Goal: Task Accomplishment & Management: Use online tool/utility

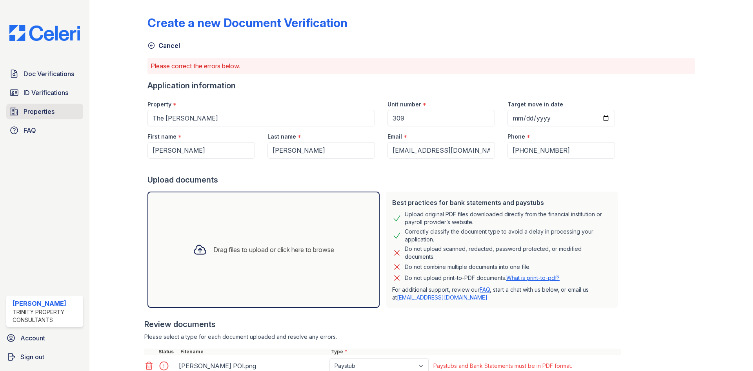
scroll to position [61, 0]
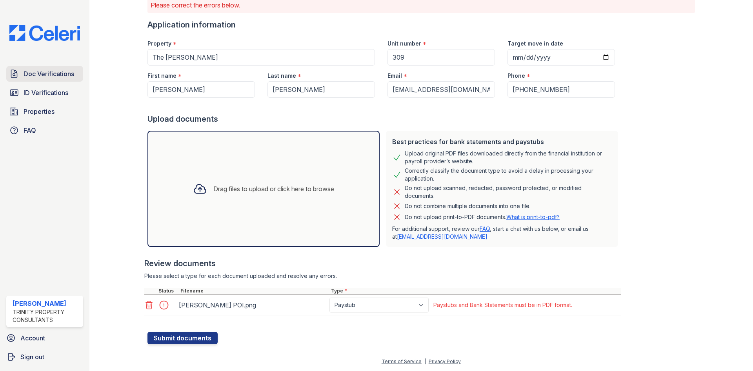
click at [37, 74] on span "Doc Verifications" at bounding box center [49, 73] width 51 height 9
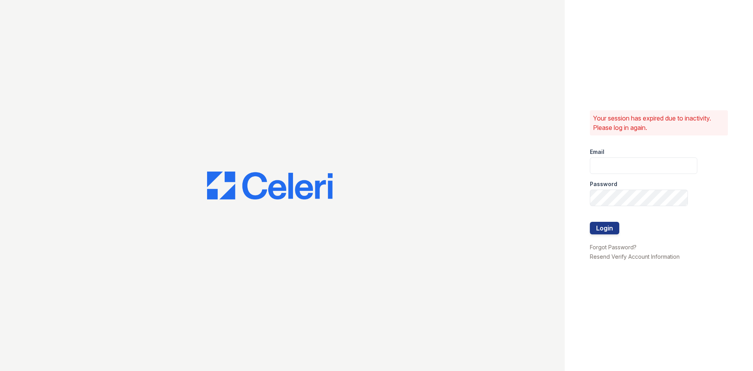
type input "srocha@trinity-pm.com"
click at [601, 229] on button "Login" at bounding box center [604, 228] width 29 height 13
